Goal: Information Seeking & Learning: Learn about a topic

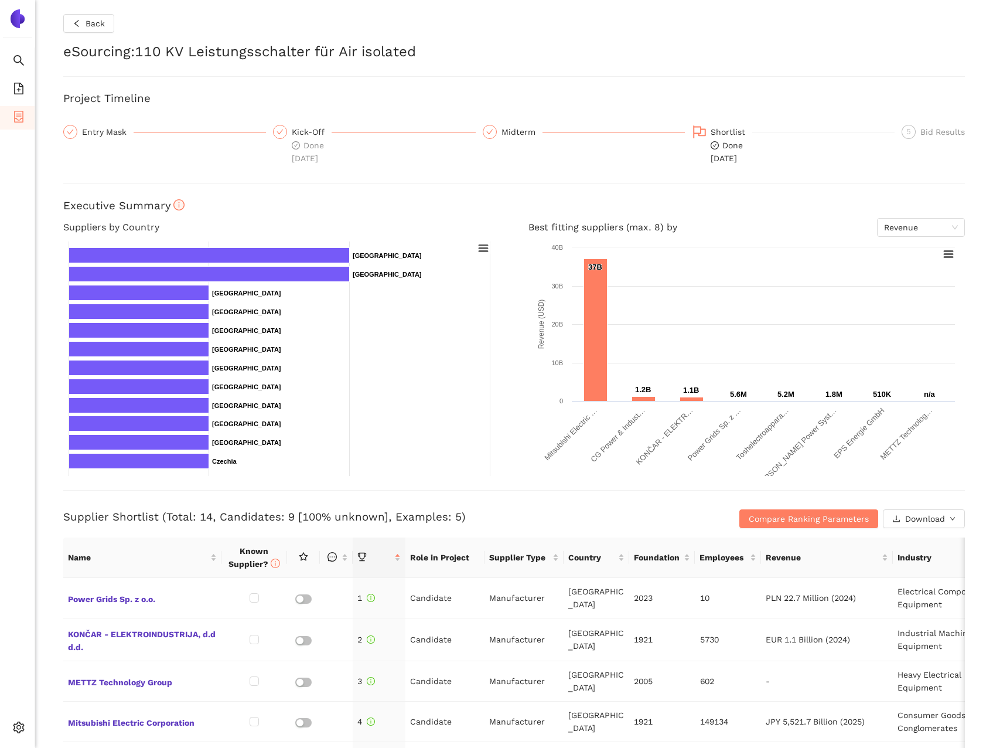
click at [23, 118] on icon "container" at bounding box center [19, 117] width 12 height 12
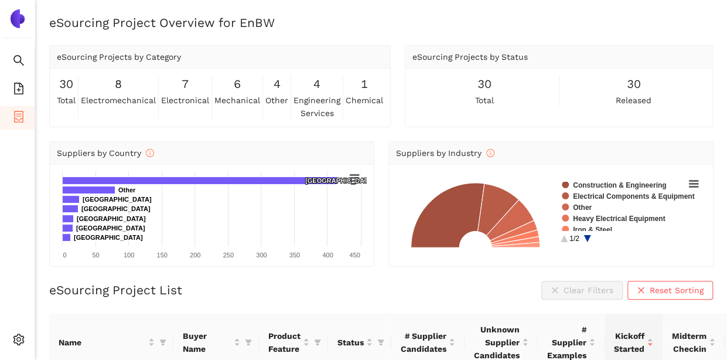
click at [12, 115] on li "eSourcing Projects" at bounding box center [17, 117] width 35 height 23
click at [21, 117] on icon "container" at bounding box center [19, 117] width 12 height 12
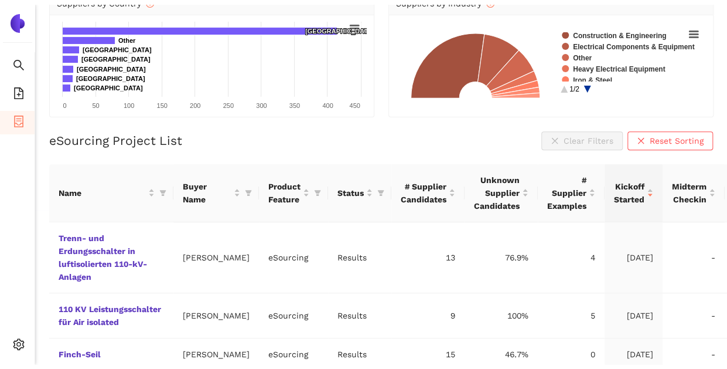
scroll to position [176, 0]
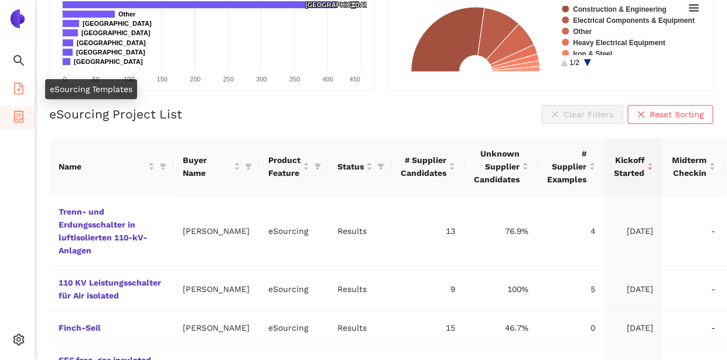
click at [15, 91] on icon "file-add" at bounding box center [18, 89] width 9 height 12
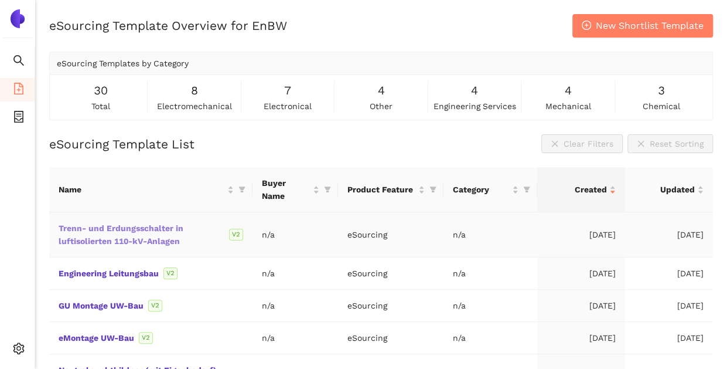
click at [0, 0] on link "Trenn- und Erdungsschalter in luftisolierten 110-kV-Anlagen" at bounding box center [0, 0] width 0 height 0
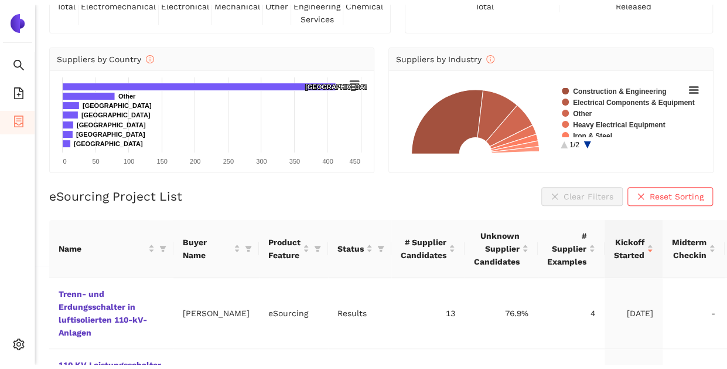
scroll to position [234, 0]
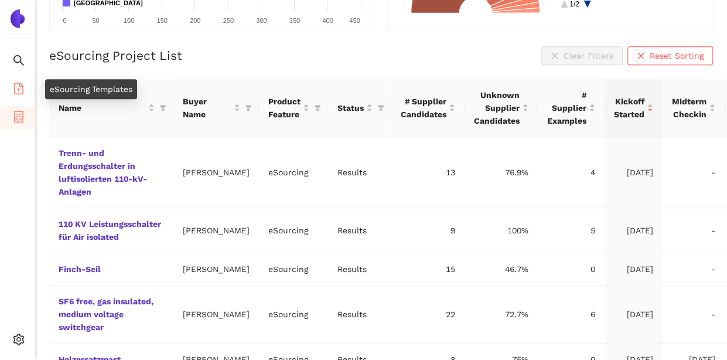
click at [21, 85] on icon "file-add" at bounding box center [19, 89] width 12 height 12
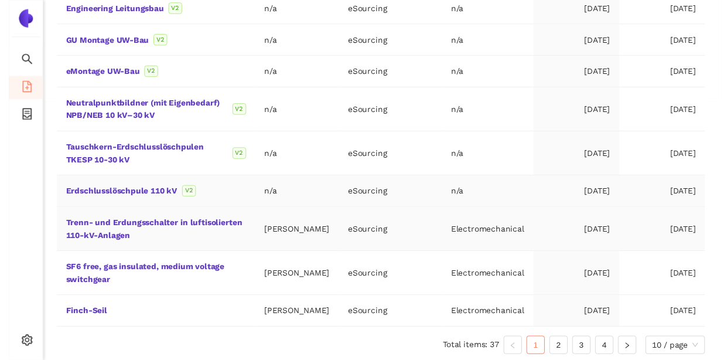
scroll to position [278, 0]
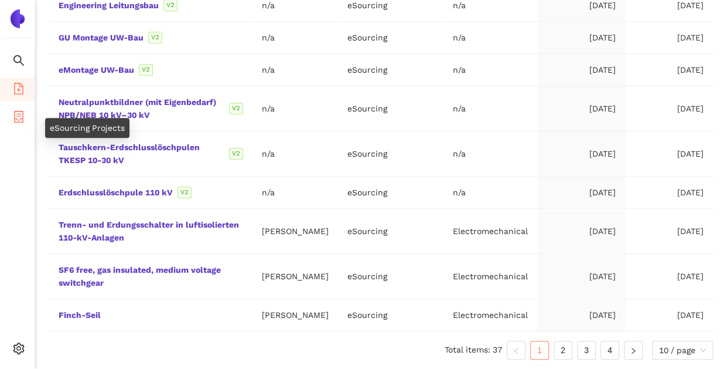
click at [16, 114] on icon "container" at bounding box center [19, 117] width 12 height 12
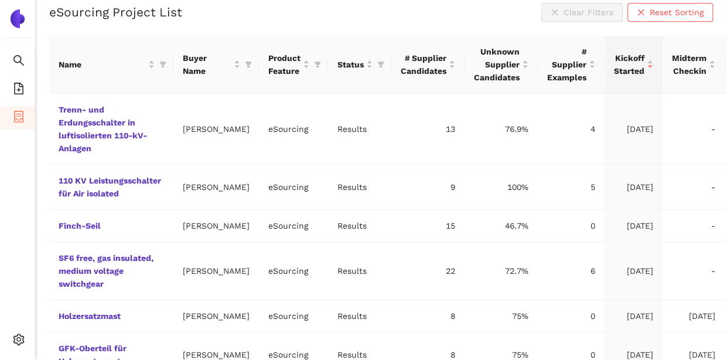
click at [81, 22] on div "eSourcing Project List Clear Filters Reset Sorting Name Buyer Name Product Feat…" at bounding box center [381, 305] width 664 height 605
click at [0, 0] on link "110 KV Leistungsschalter für Air isolated" at bounding box center [0, 0] width 0 height 0
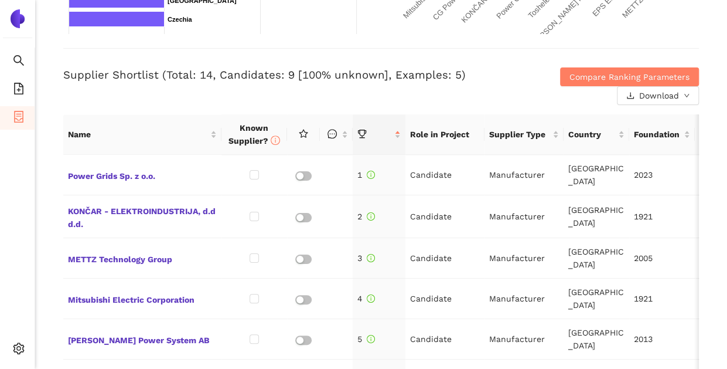
scroll to position [469, 0]
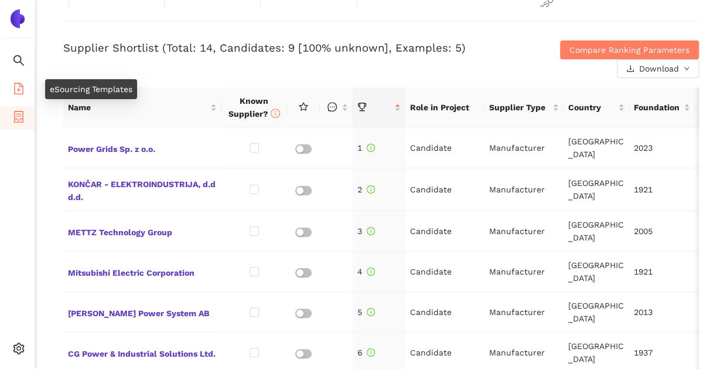
click at [20, 86] on icon "file-add" at bounding box center [19, 89] width 12 height 12
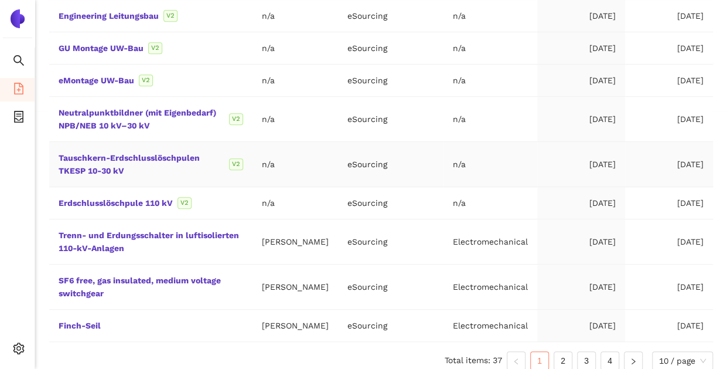
scroll to position [278, 0]
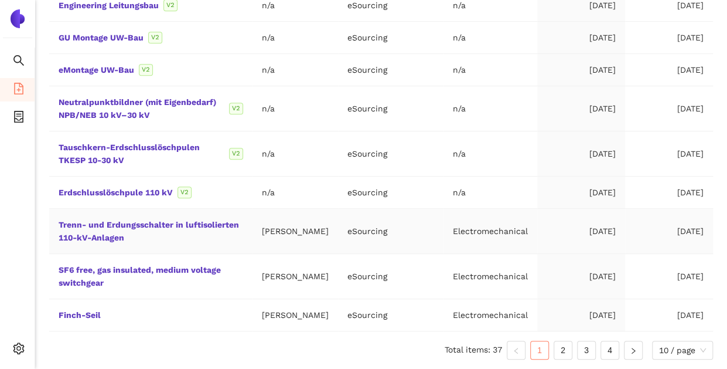
click at [168, 217] on td "Trenn- und Erdungsschalter in luftisolierten 110-kV-Anlagen" at bounding box center [150, 231] width 203 height 45
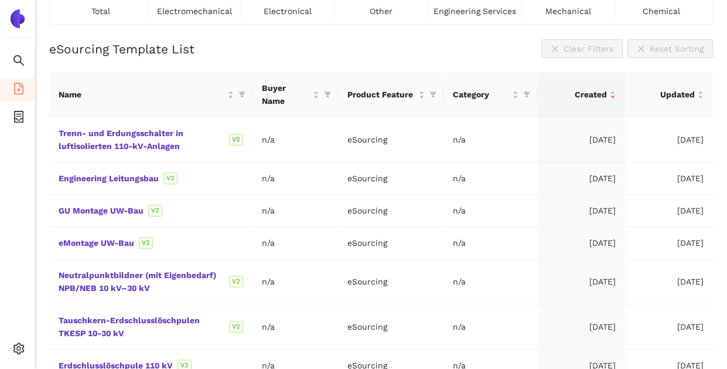
scroll to position [0, 0]
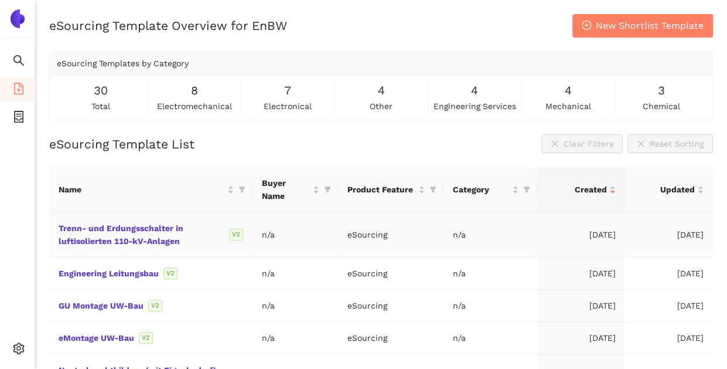
click at [139, 233] on div "Trenn- und Erdungsschalter in luftisolierten 110-kV-Anlagen V2" at bounding box center [151, 235] width 185 height 26
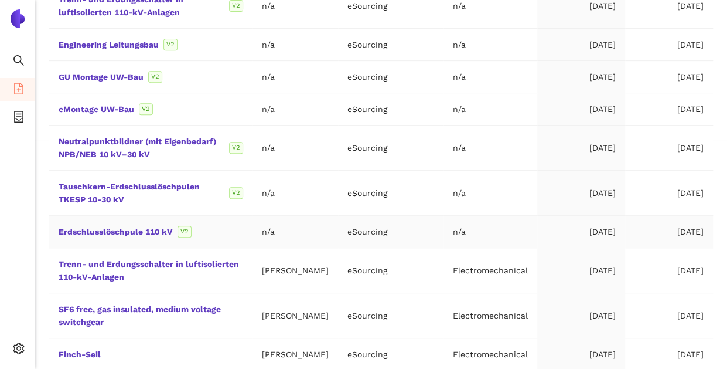
scroll to position [278, 0]
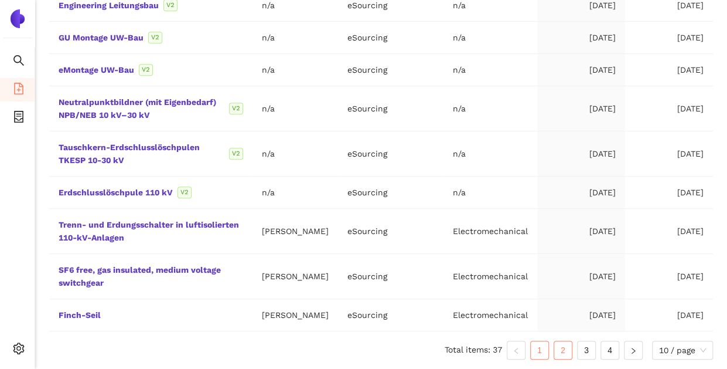
click at [565, 345] on link "2" at bounding box center [563, 350] width 18 height 18
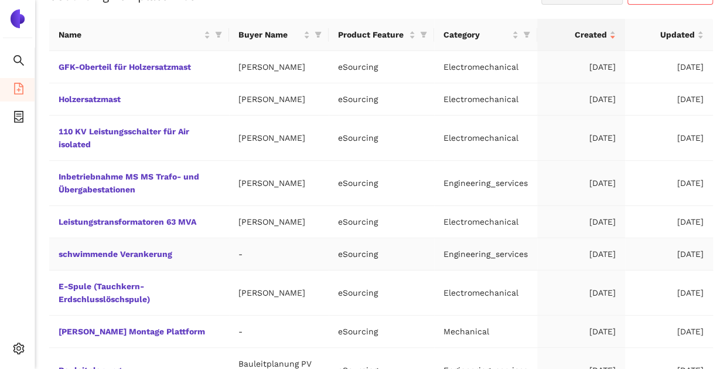
scroll to position [122, 0]
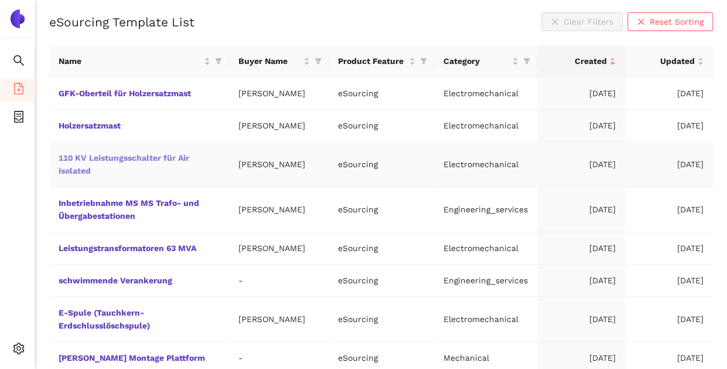
click at [0, 0] on link "110 KV Leistungsschalter für Air isolated" at bounding box center [0, 0] width 0 height 0
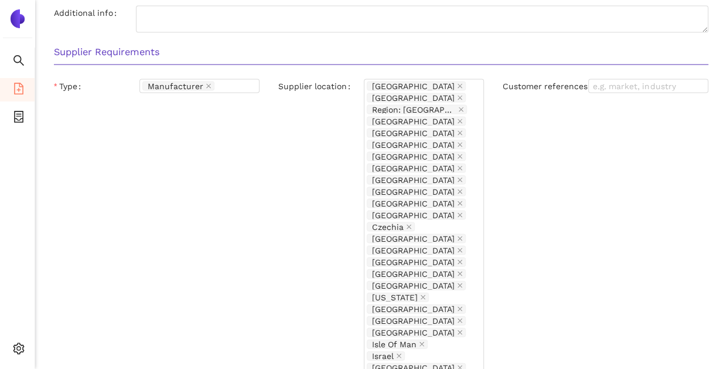
scroll to position [1105, 0]
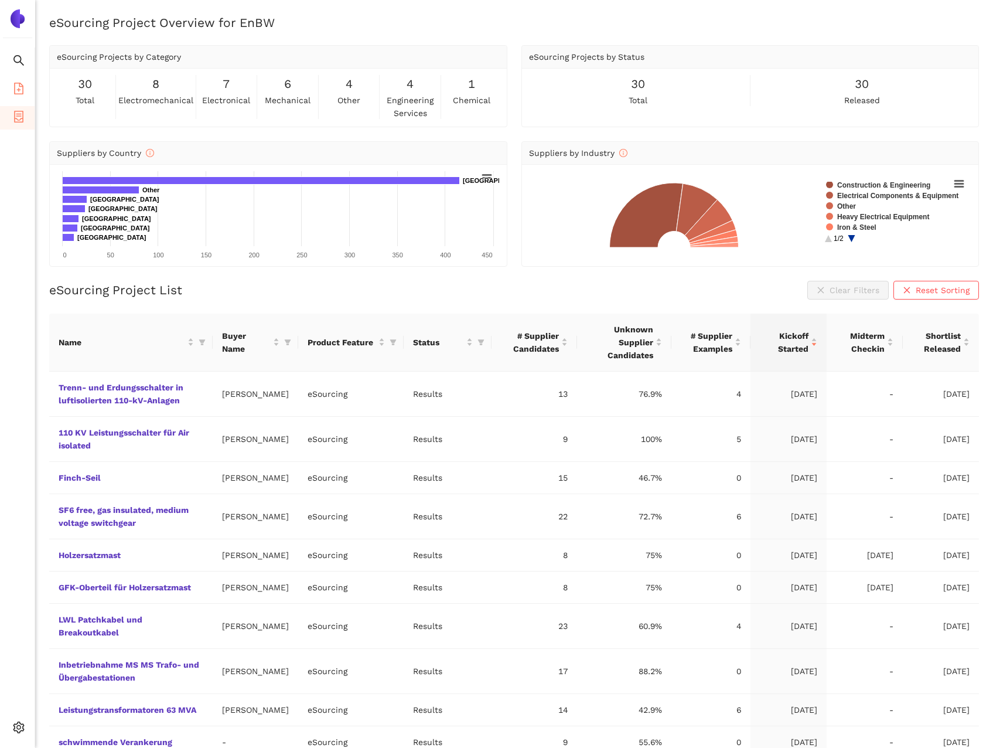
click at [23, 88] on icon "file-add" at bounding box center [18, 89] width 9 height 12
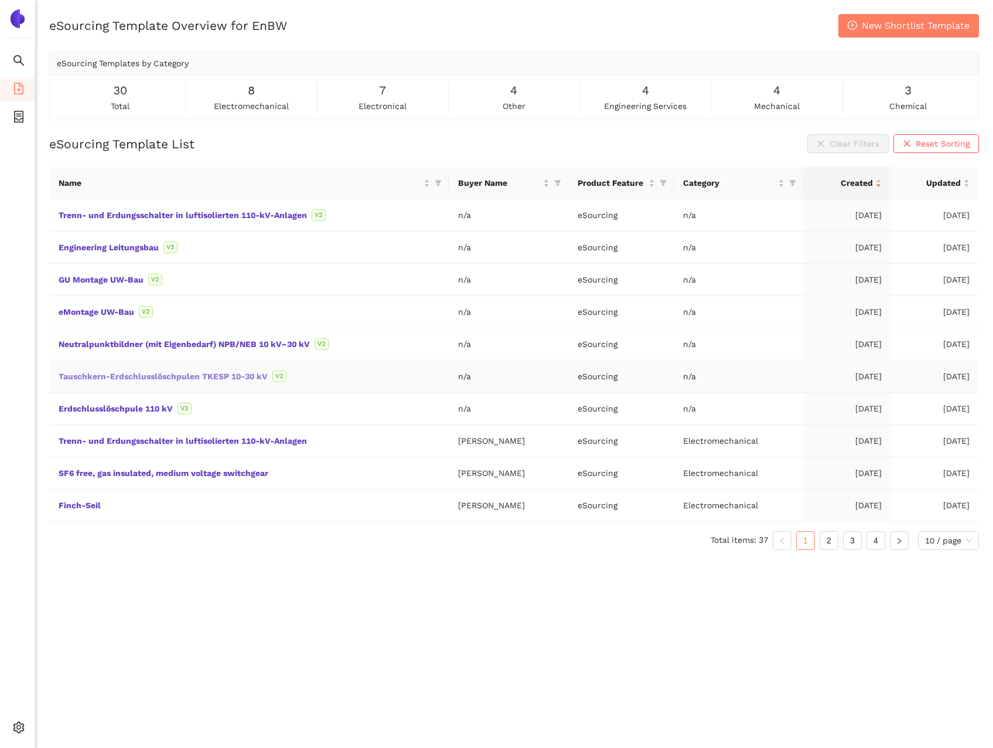
click at [0, 0] on link "Tauschkern-Erdschlusslöschpulen TKESP 10-30 kV" at bounding box center [0, 0] width 0 height 0
click at [0, 0] on link "Erdschlusslöschpule 110 kV" at bounding box center [0, 0] width 0 height 0
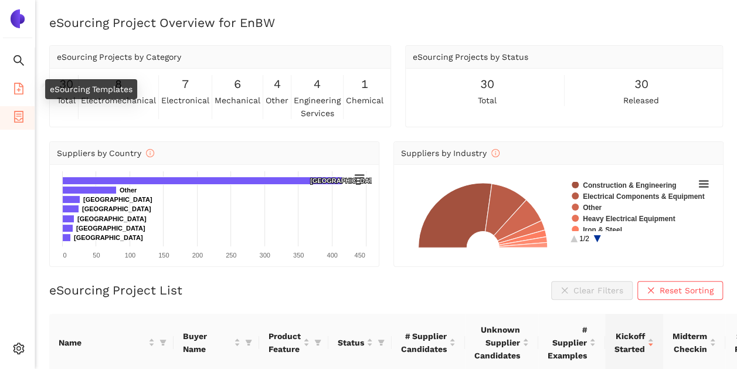
click at [18, 88] on icon "file-add" at bounding box center [19, 89] width 12 height 12
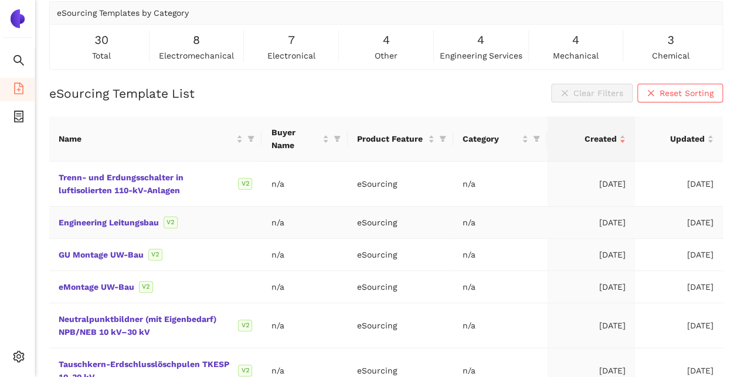
scroll to position [117, 0]
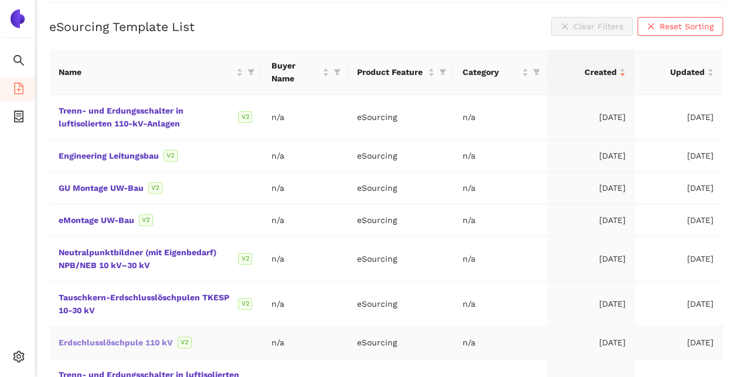
click at [0, 0] on link "Erdschlusslöschpule 110 kV" at bounding box center [0, 0] width 0 height 0
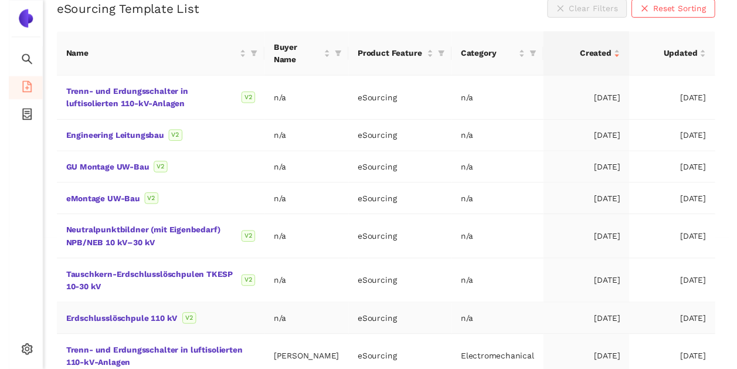
scroll to position [117, 0]
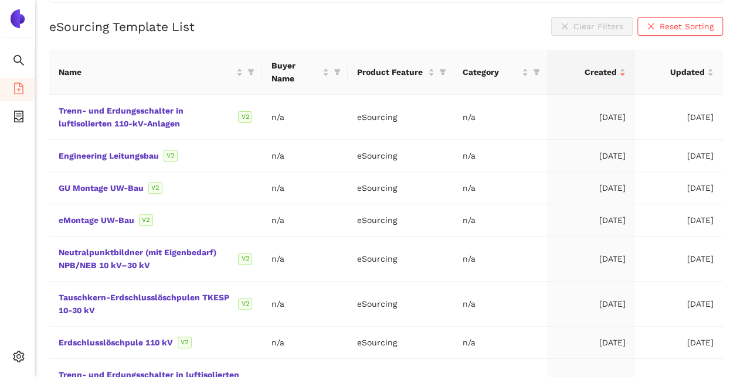
drag, startPoint x: 14, startPoint y: 121, endPoint x: 77, endPoint y: 164, distance: 76.7
click at [15, 120] on icon "container" at bounding box center [18, 117] width 9 height 12
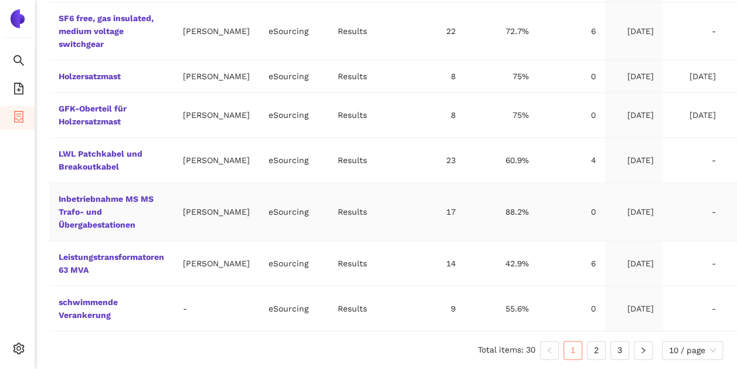
scroll to position [540, 0]
click at [597, 350] on link "2" at bounding box center [596, 350] width 18 height 18
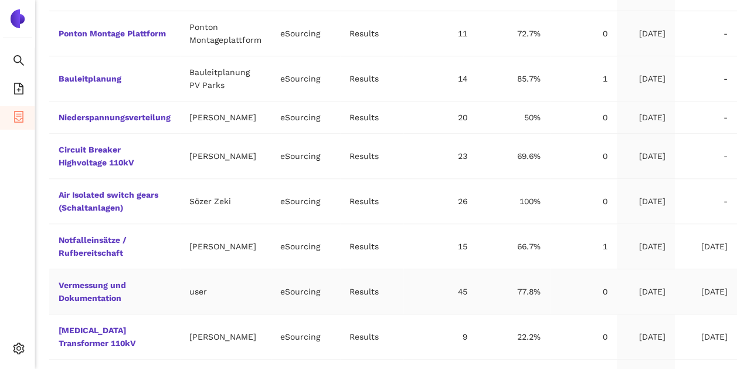
scroll to position [287, 0]
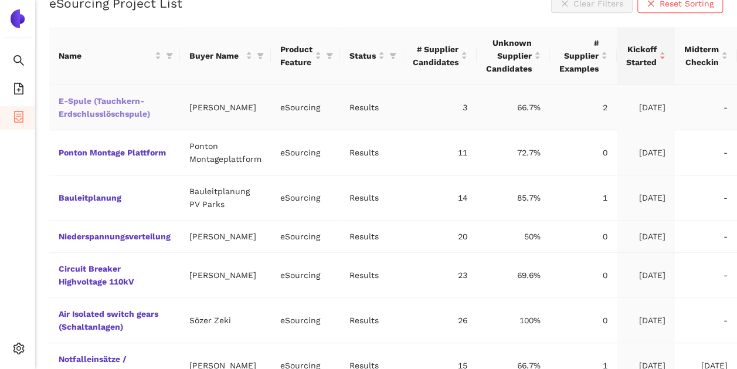
click at [0, 0] on link "E-Spule (Tauchkern-Erdschlusslöschspule)" at bounding box center [0, 0] width 0 height 0
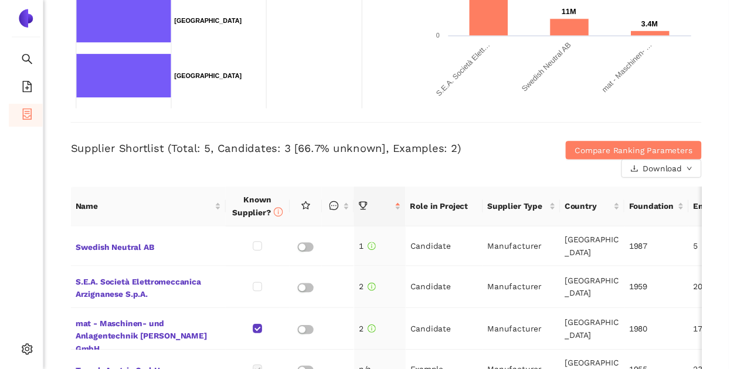
scroll to position [352, 0]
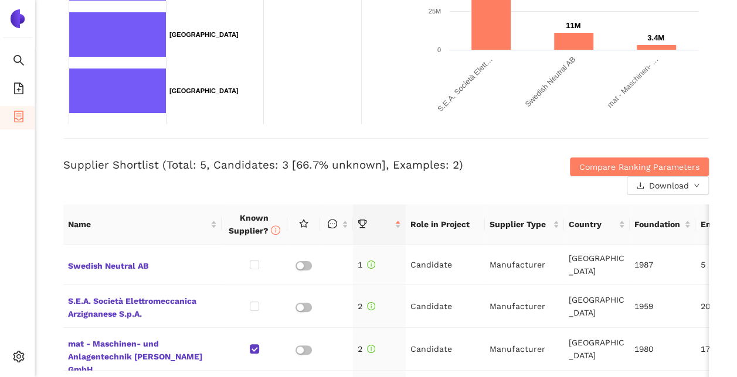
click at [19, 115] on icon "container" at bounding box center [18, 117] width 9 height 12
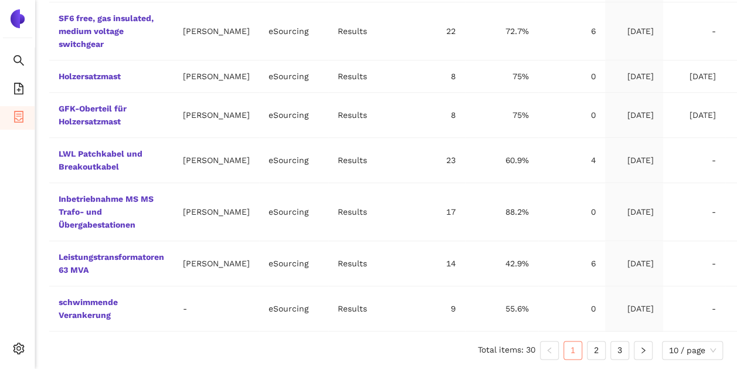
scroll to position [540, 0]
click at [597, 349] on link "2" at bounding box center [596, 350] width 18 height 18
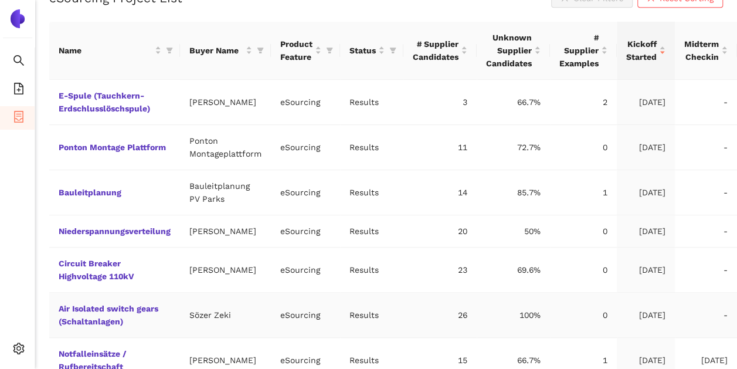
scroll to position [287, 0]
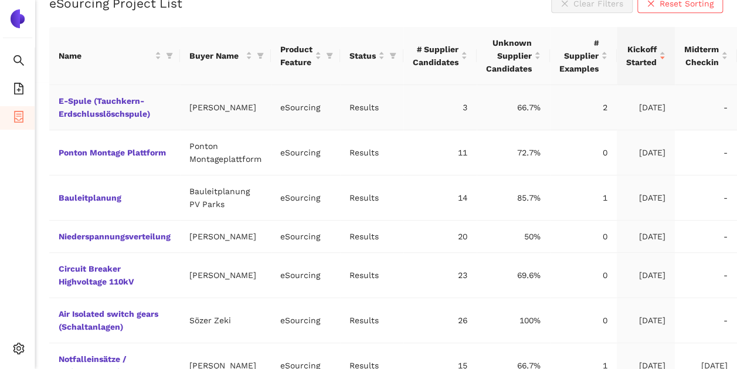
click at [138, 105] on td "E-Spule (Tauchkern-Erdschlusslöschspule)" at bounding box center [114, 107] width 131 height 45
click at [0, 0] on link "E-Spule (Tauchkern-Erdschlusslöschspule)" at bounding box center [0, 0] width 0 height 0
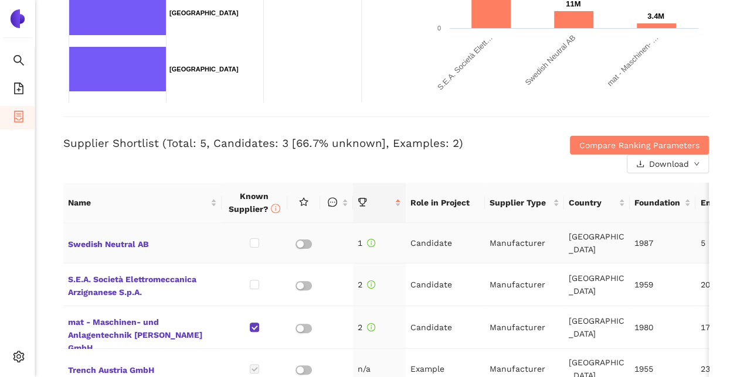
scroll to position [352, 0]
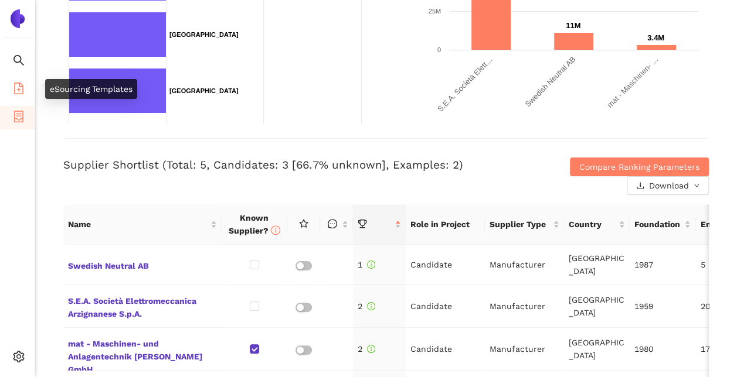
click at [16, 90] on icon "file-add" at bounding box center [19, 89] width 12 height 12
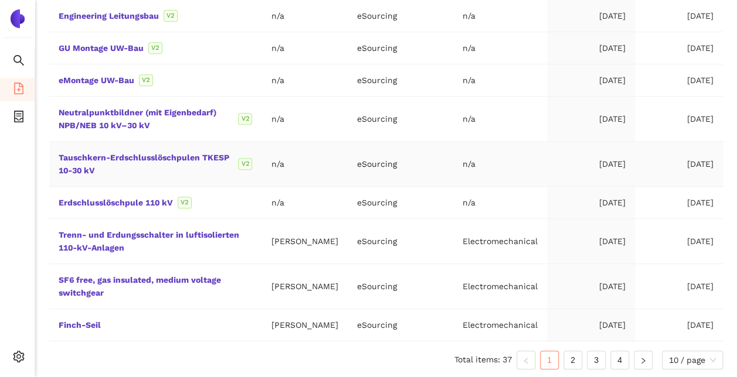
scroll to position [270, 0]
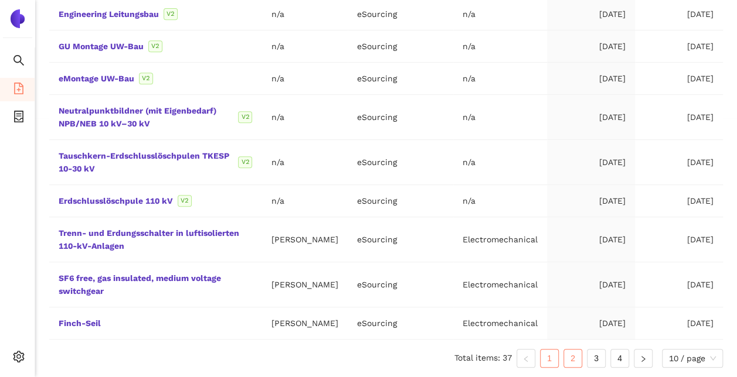
click at [568, 356] on link "2" at bounding box center [573, 359] width 18 height 18
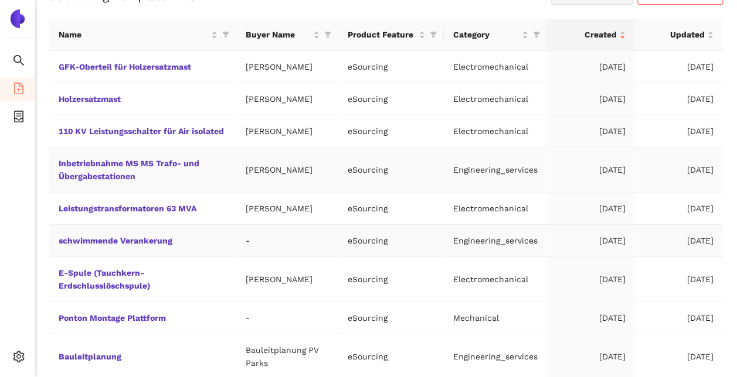
scroll to position [159, 0]
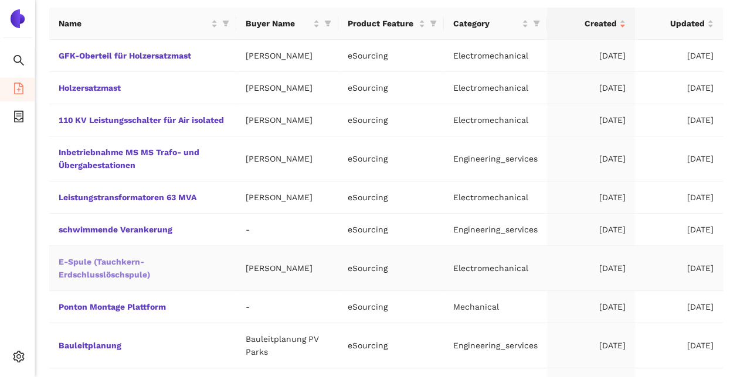
click at [0, 0] on link "E-Spule (Tauchkern-Erdschlusslöschspule)" at bounding box center [0, 0] width 0 height 0
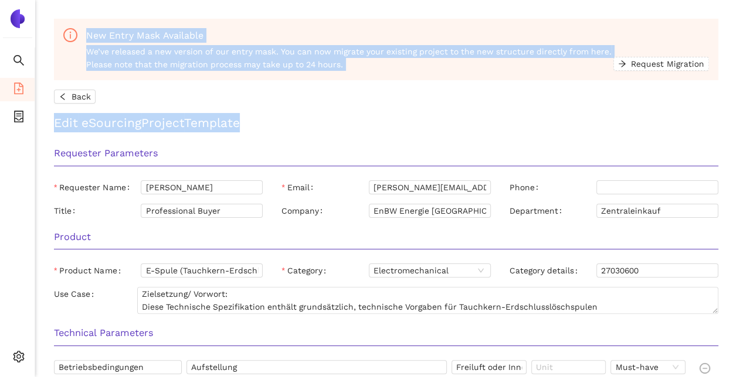
drag, startPoint x: 319, startPoint y: 128, endPoint x: 64, endPoint y: 29, distance: 272.7
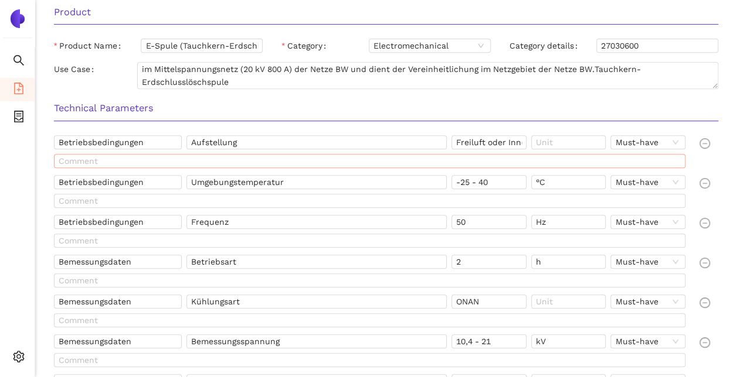
scroll to position [293, 0]
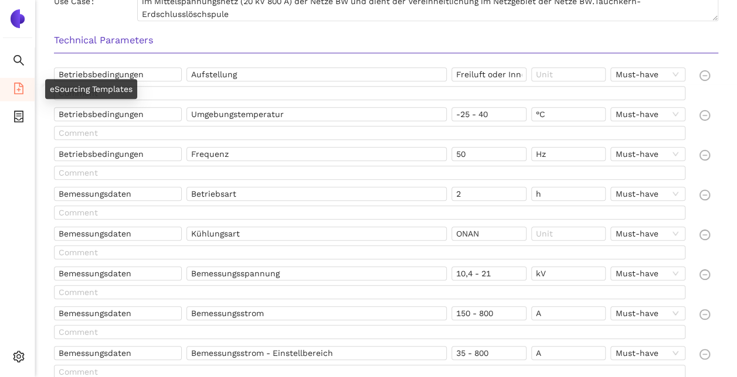
click at [14, 83] on icon "file-add" at bounding box center [18, 89] width 9 height 12
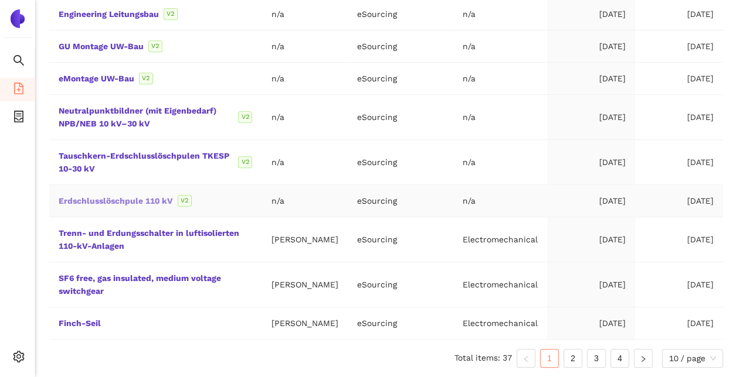
click at [0, 0] on link "Erdschlusslöschpule 110 kV" at bounding box center [0, 0] width 0 height 0
